Goal: Task Accomplishment & Management: Use online tool/utility

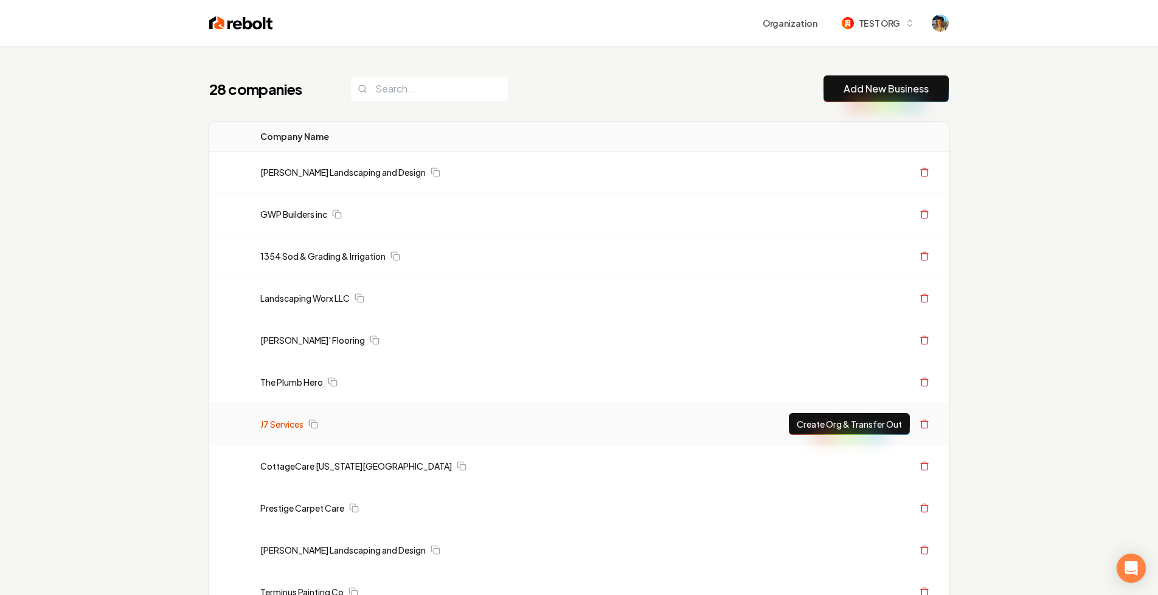
click at [281, 420] on link "J7 Services" at bounding box center [281, 424] width 43 height 12
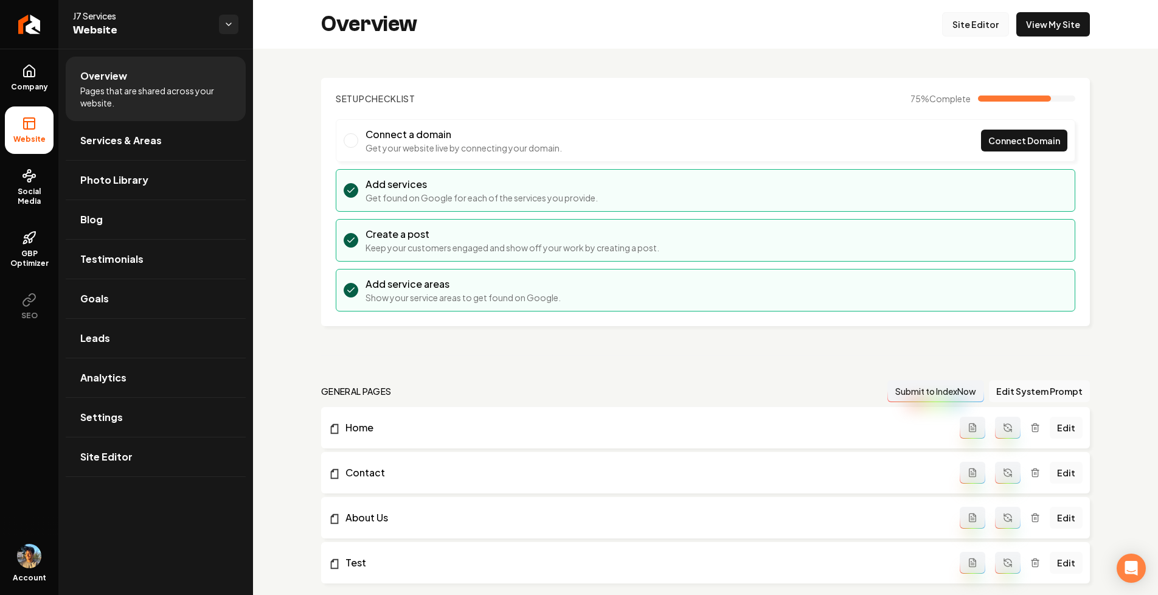
click at [996, 28] on link "Site Editor" at bounding box center [975, 24] width 67 height 24
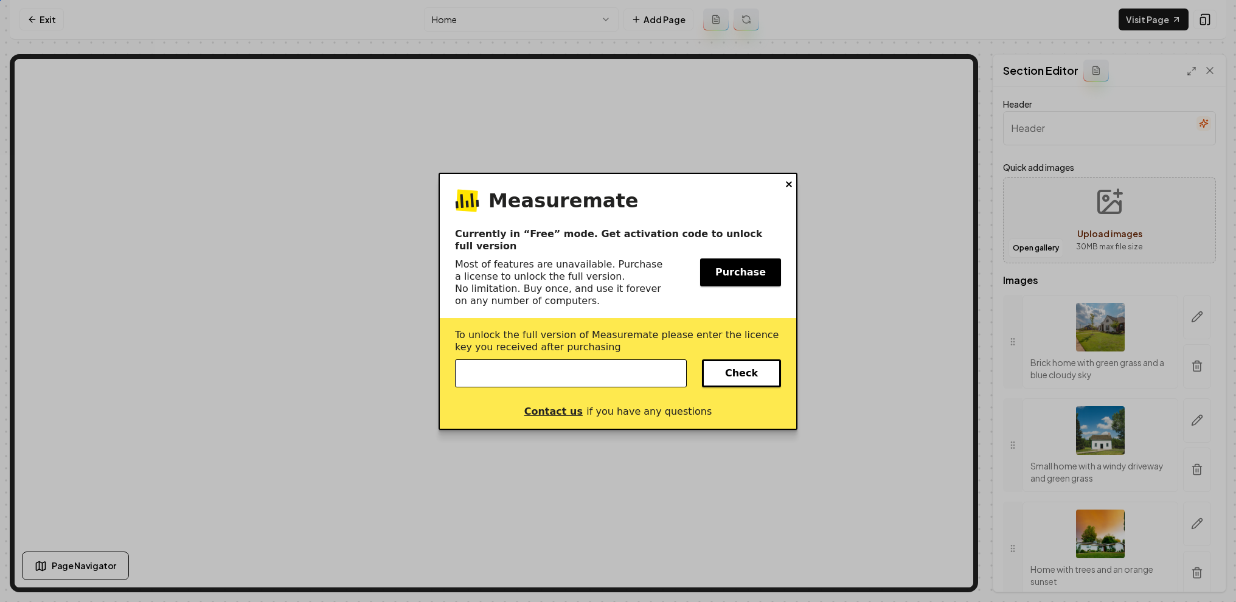
click at [785, 196] on div "Measuremate Currently in “Free” mode. Get activation code to unlock full versio…" at bounding box center [617, 301] width 359 height 257
click at [786, 190] on button at bounding box center [789, 184] width 6 height 12
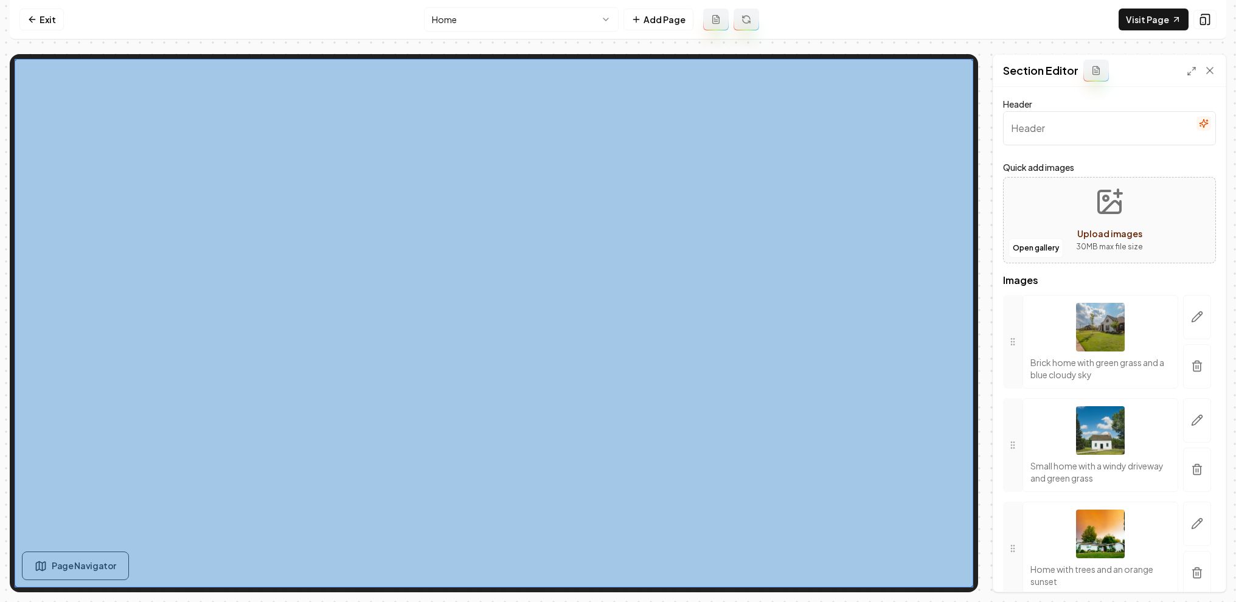
click at [706, 175] on div at bounding box center [494, 323] width 958 height 528
click at [1157, 12] on div at bounding box center [1154, 20] width 67 height 22
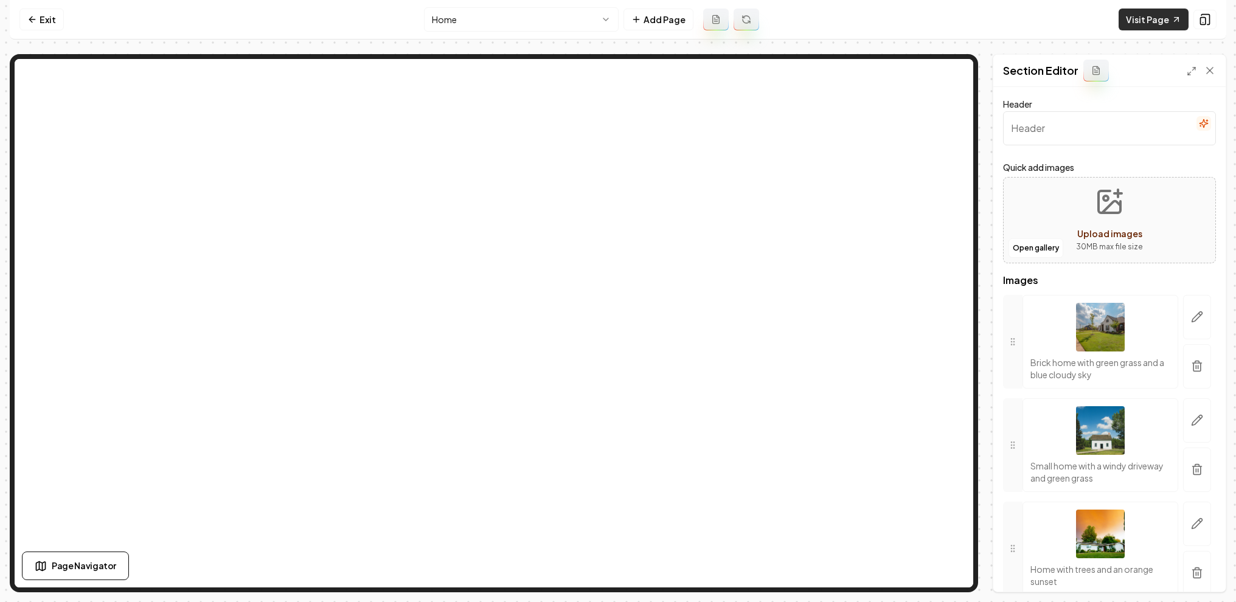
click at [1155, 21] on link "Visit Page" at bounding box center [1153, 20] width 70 height 22
click at [1155, 22] on link "Visit Page" at bounding box center [1153, 20] width 70 height 22
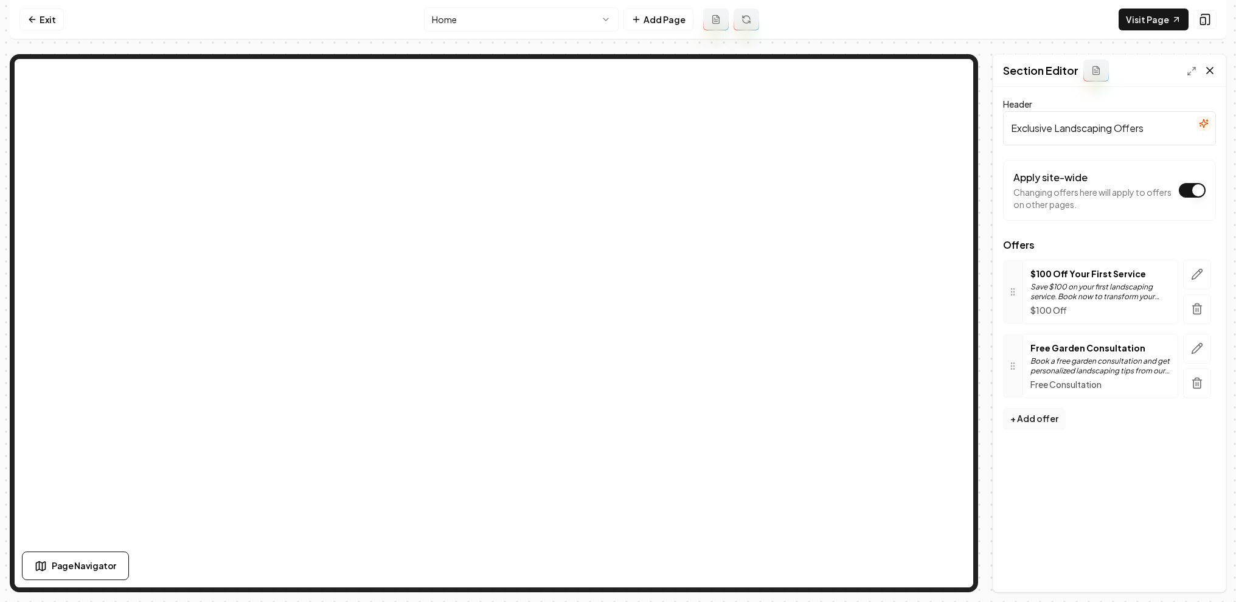
click at [1157, 72] on icon at bounding box center [1209, 70] width 12 height 12
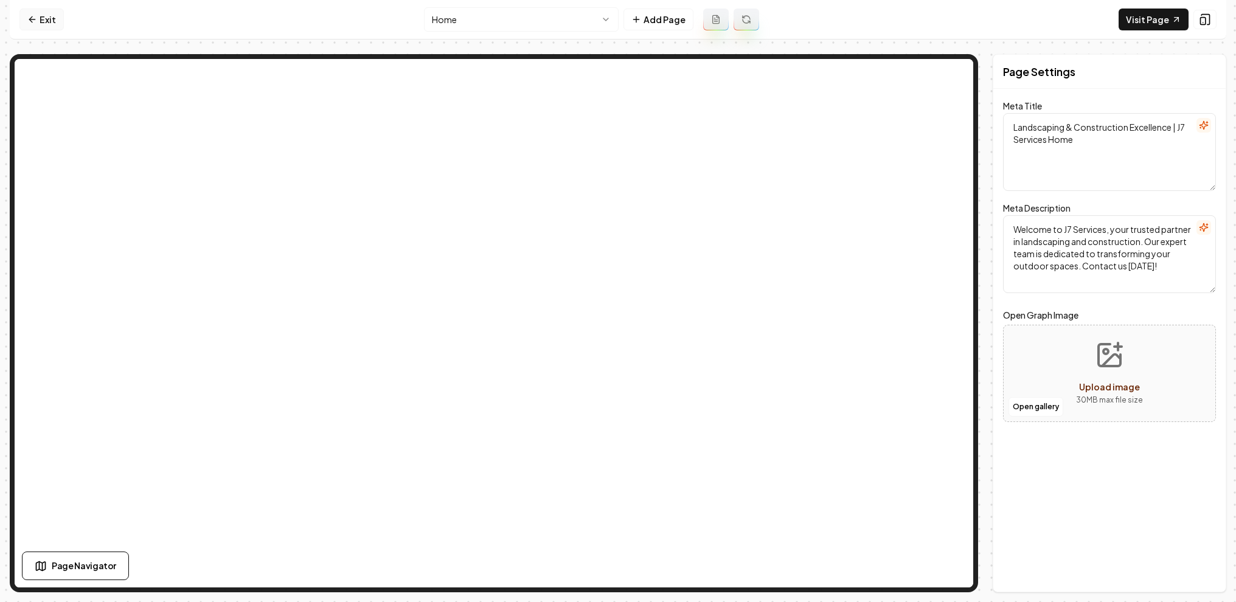
click at [38, 24] on link "Exit" at bounding box center [41, 20] width 44 height 22
